Goal: Check status

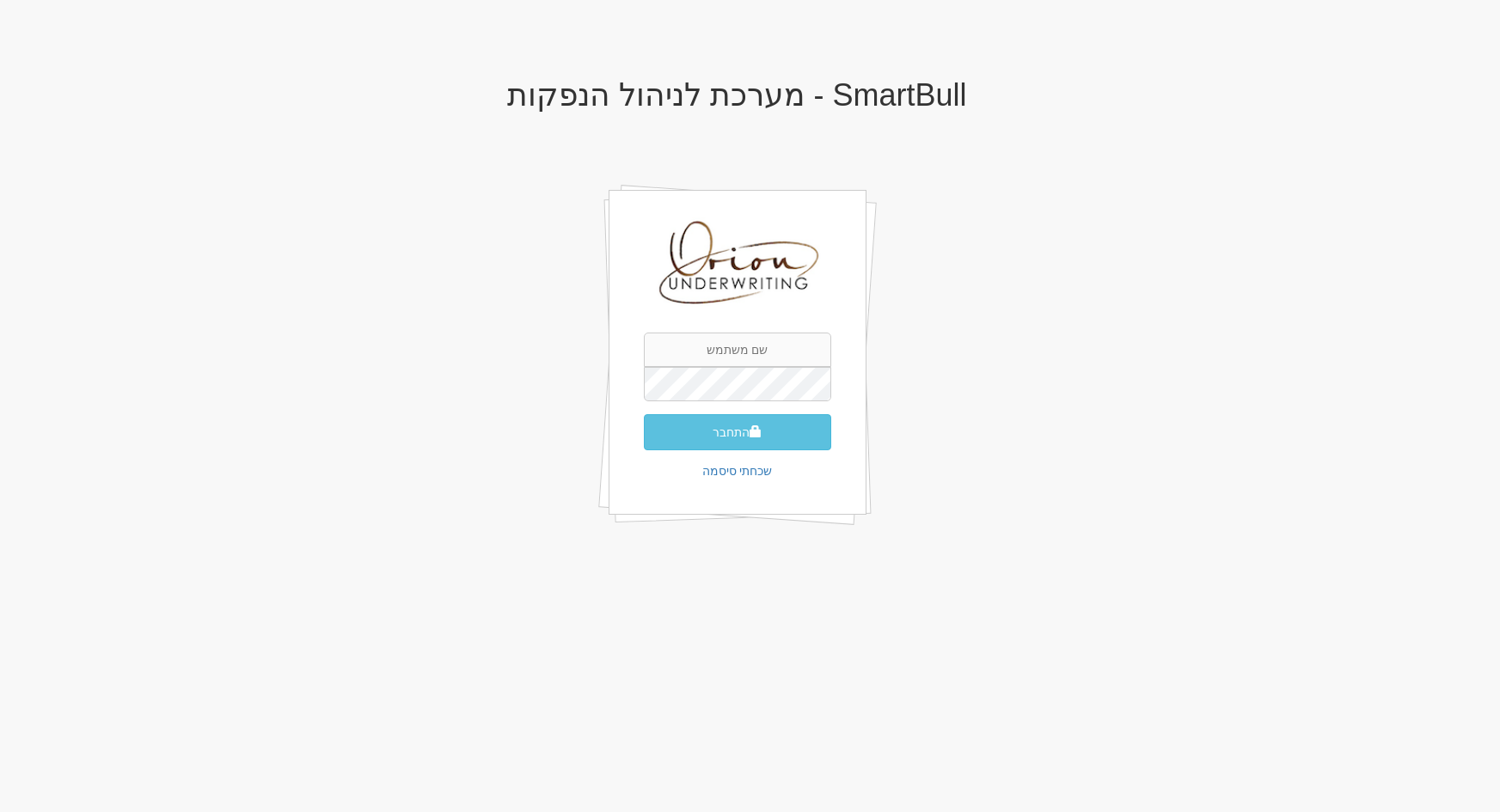
type input "[EMAIL_ADDRESS][DOMAIN_NAME]"
click at [728, 431] on button "התחבר" at bounding box center [737, 432] width 187 height 36
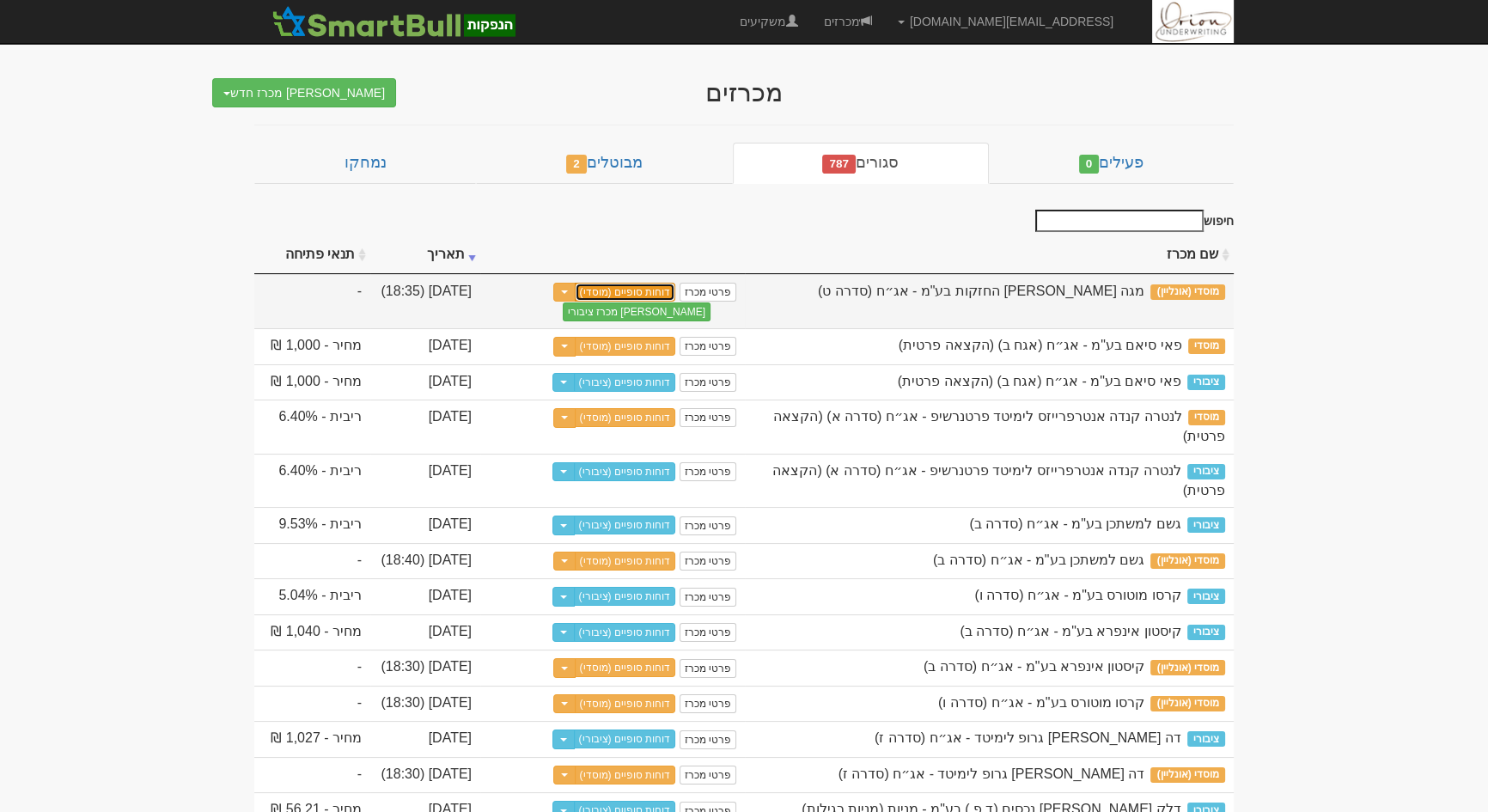
click at [644, 284] on link "דוחות סופיים (מוסדי)" at bounding box center [625, 292] width 101 height 19
